Goal: Navigation & Orientation: Find specific page/section

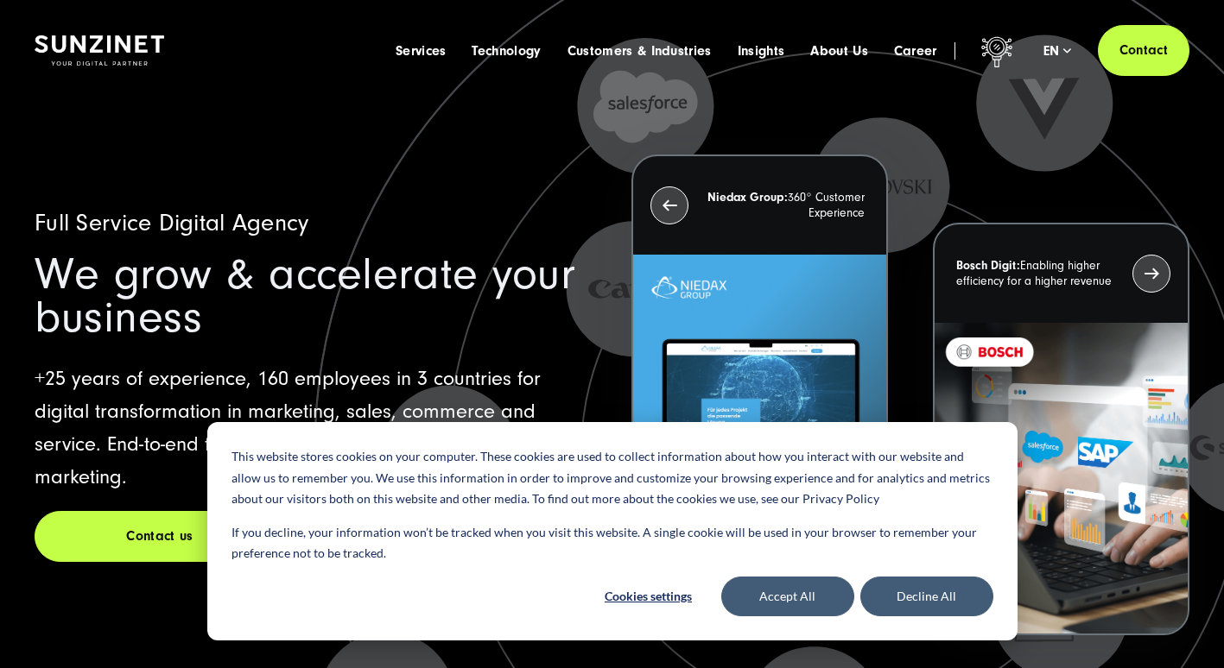
click at [885, 136] on icon at bounding box center [847, 449] width 1095 height 1095
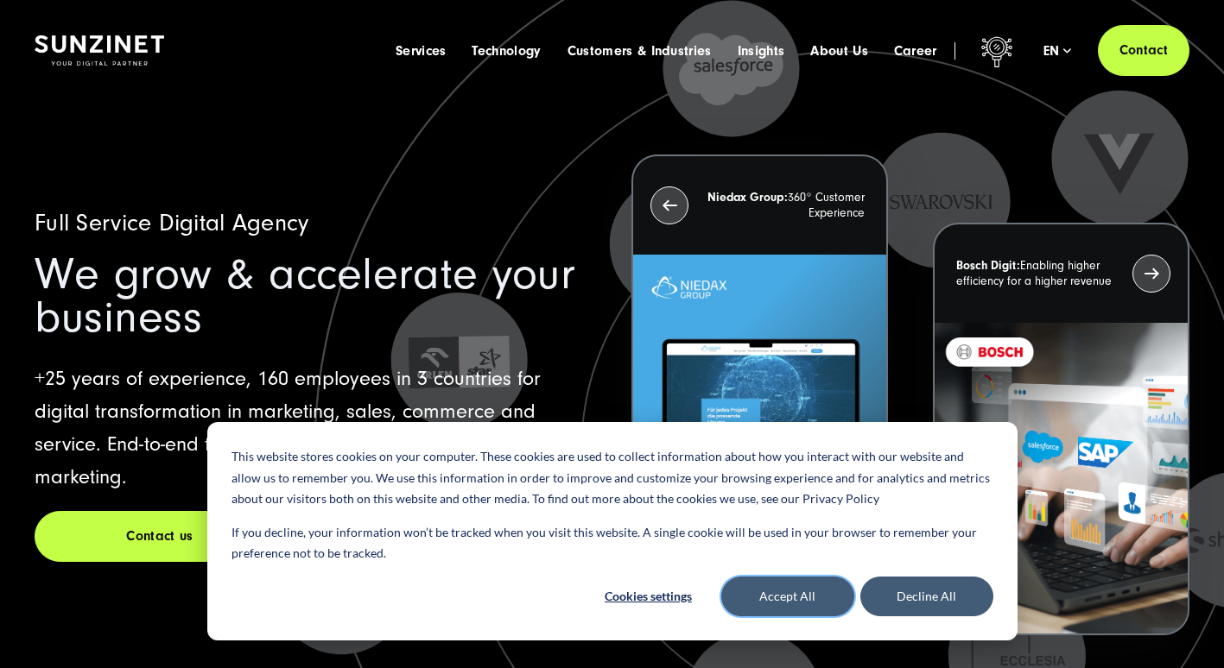
click at [836, 590] on button "Accept All" at bounding box center [787, 597] width 133 height 40
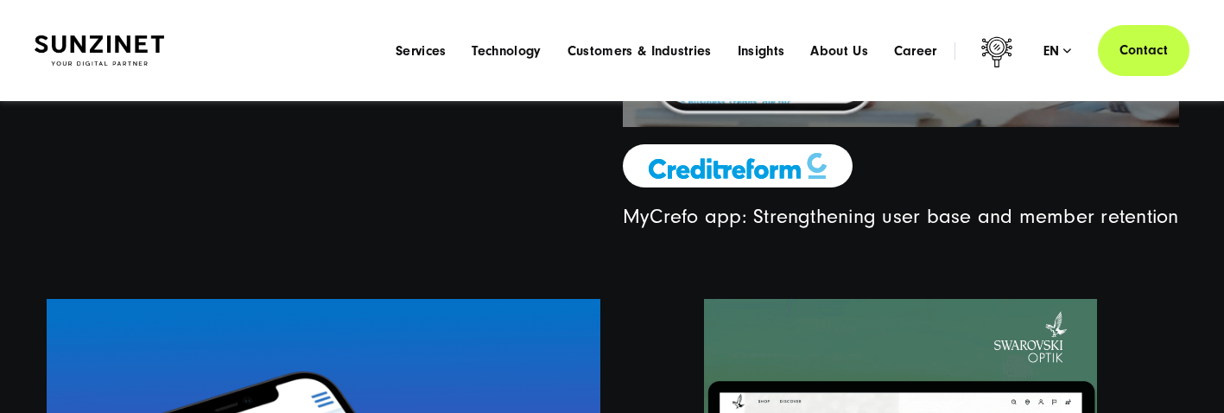
scroll to position [4164, 0]
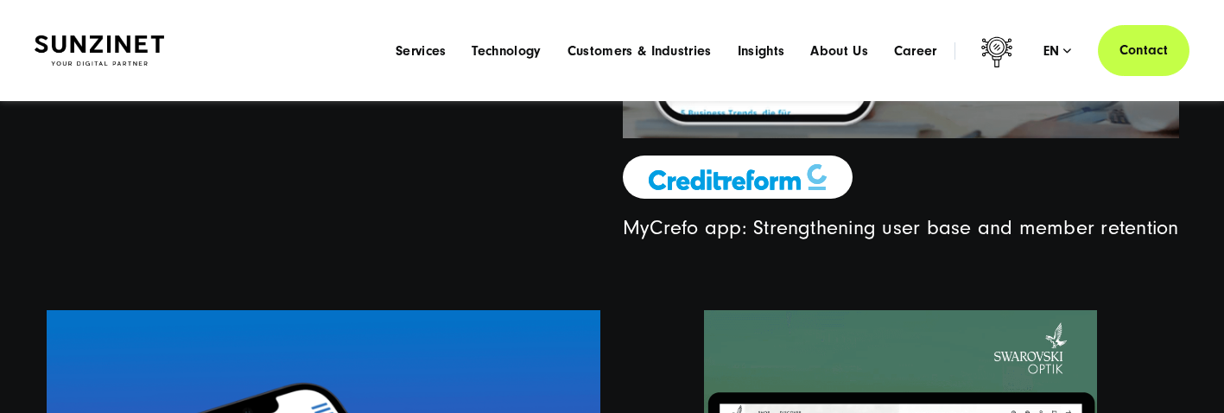
click at [777, 165] on img at bounding box center [738, 177] width 178 height 26
drag, startPoint x: 880, startPoint y: 180, endPoint x: 647, endPoint y: 179, distance: 233.2
click at [647, 179] on div "MyCrefo app: Strengthening user base and member retention" at bounding box center [901, 197] width 556 height 85
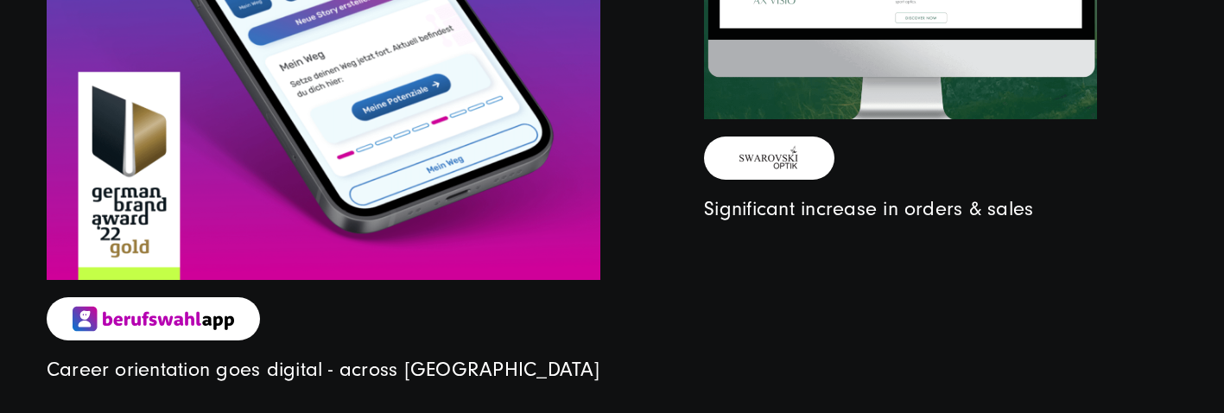
scroll to position [4768, 0]
